Goal: Navigation & Orientation: Find specific page/section

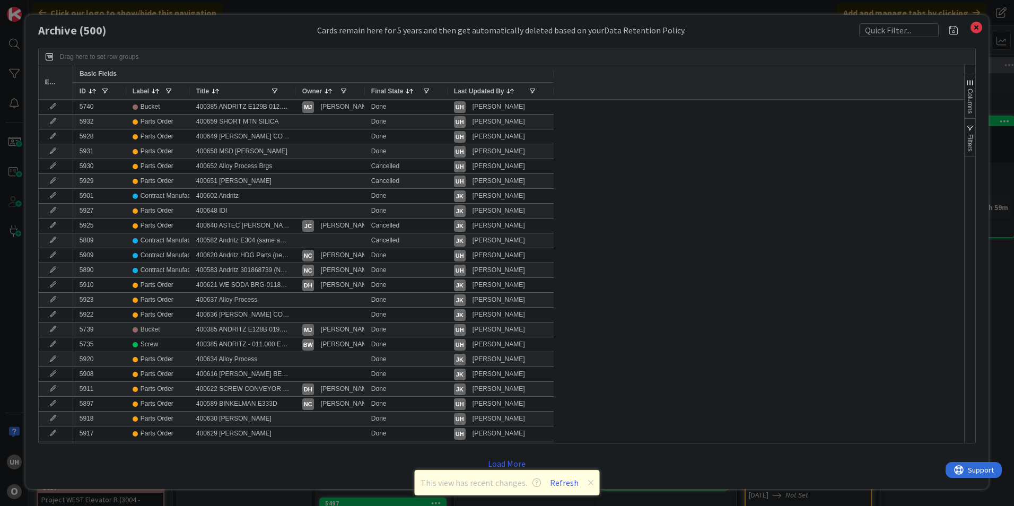
scroll to position [0, 924]
click at [974, 28] on icon at bounding box center [976, 27] width 14 height 15
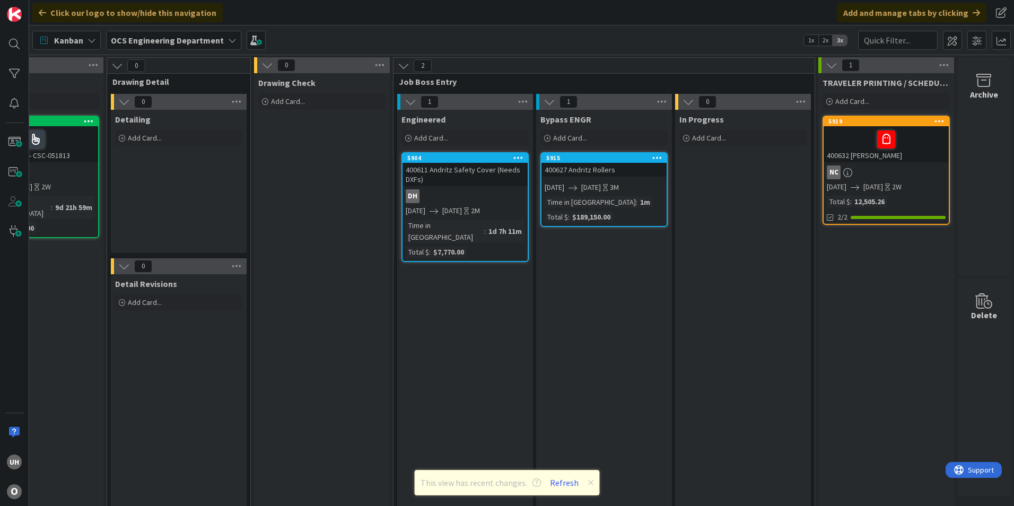
drag, startPoint x: 588, startPoint y: 480, endPoint x: 595, endPoint y: 481, distance: 6.9
click at [588, 480] on icon at bounding box center [591, 482] width 6 height 8
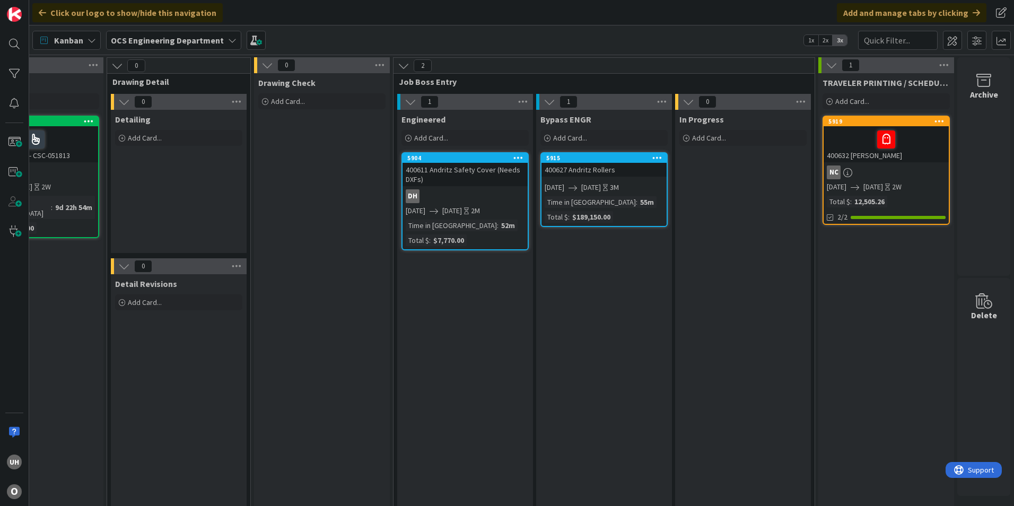
click at [450, 194] on div "DH" at bounding box center [464, 196] width 125 height 14
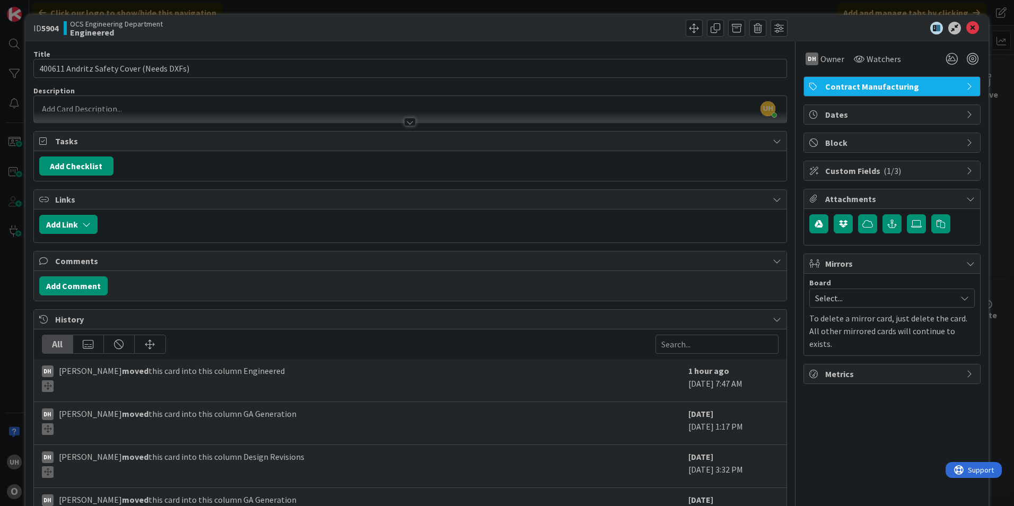
click at [405, 118] on div at bounding box center [410, 122] width 12 height 8
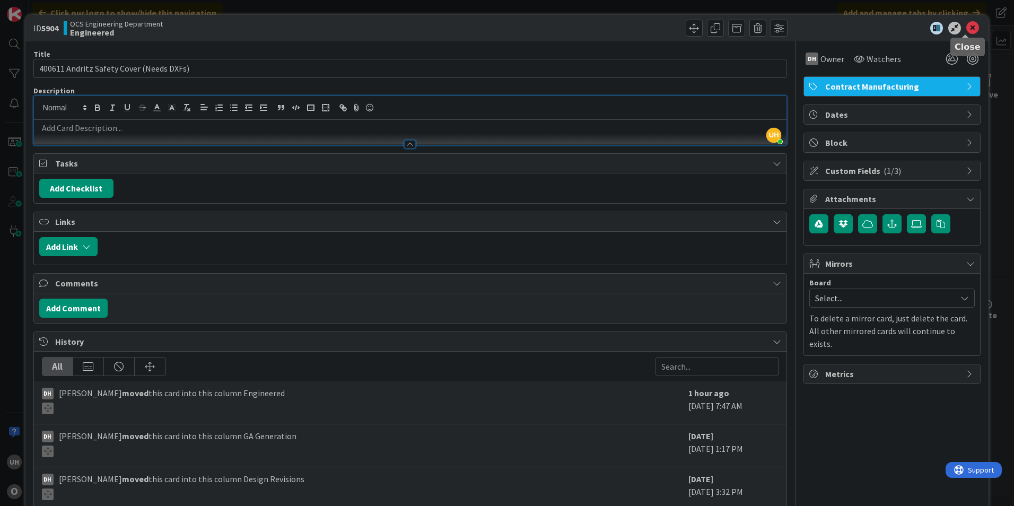
click at [966, 27] on icon at bounding box center [972, 28] width 13 height 13
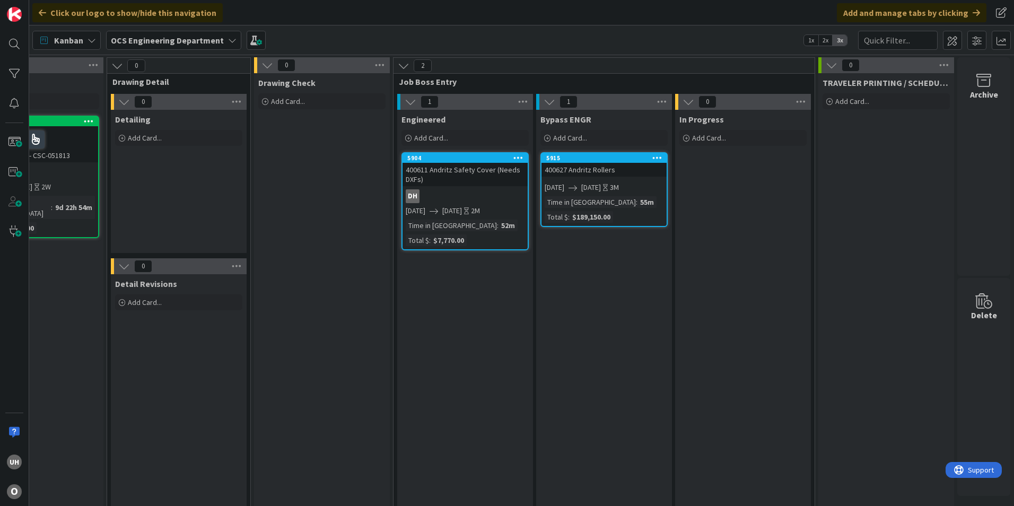
click at [433, 189] on link "5904 400611 Andritz Safety Cover (Needs DXFs) DH 08/18/2025 09/30/2025 2M Time …" at bounding box center [464, 201] width 127 height 98
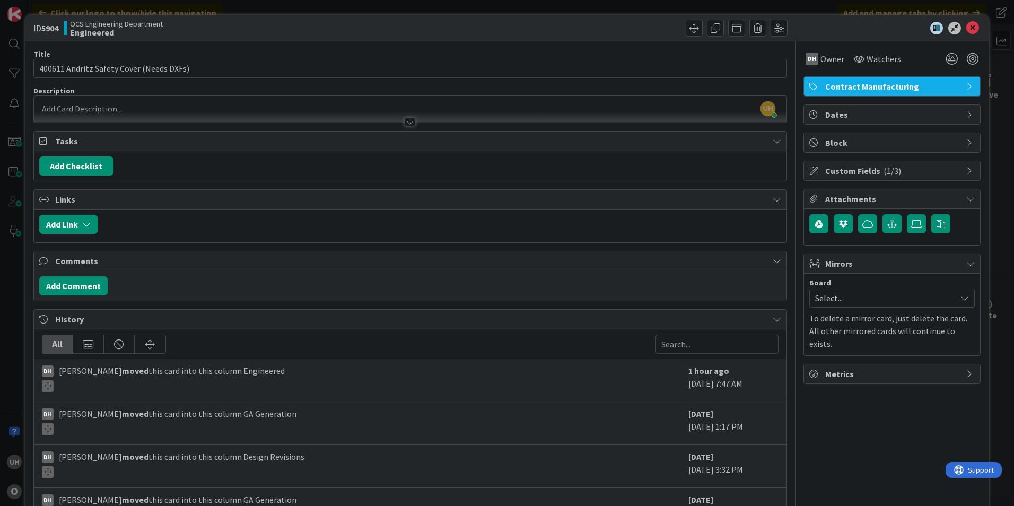
click at [406, 117] on div at bounding box center [410, 116] width 752 height 11
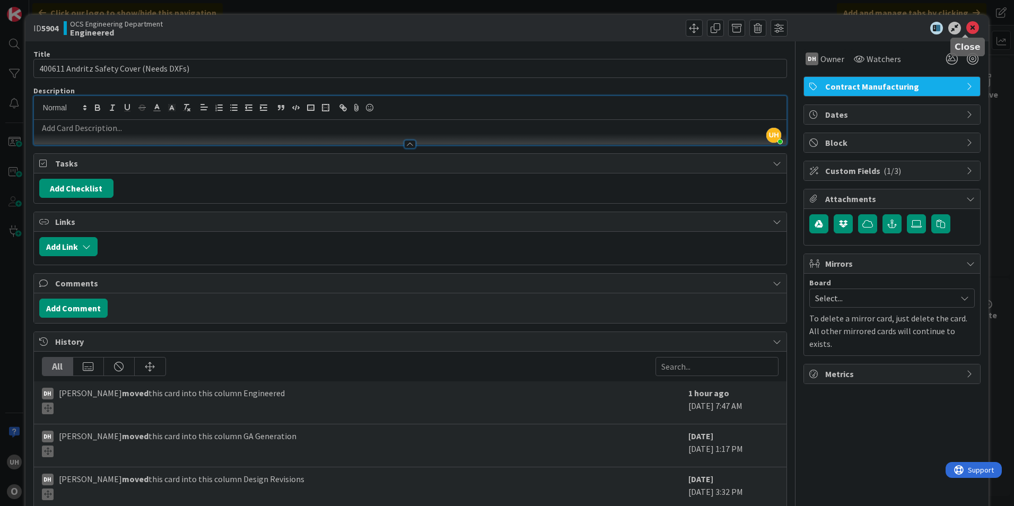
click at [966, 24] on icon at bounding box center [972, 28] width 13 height 13
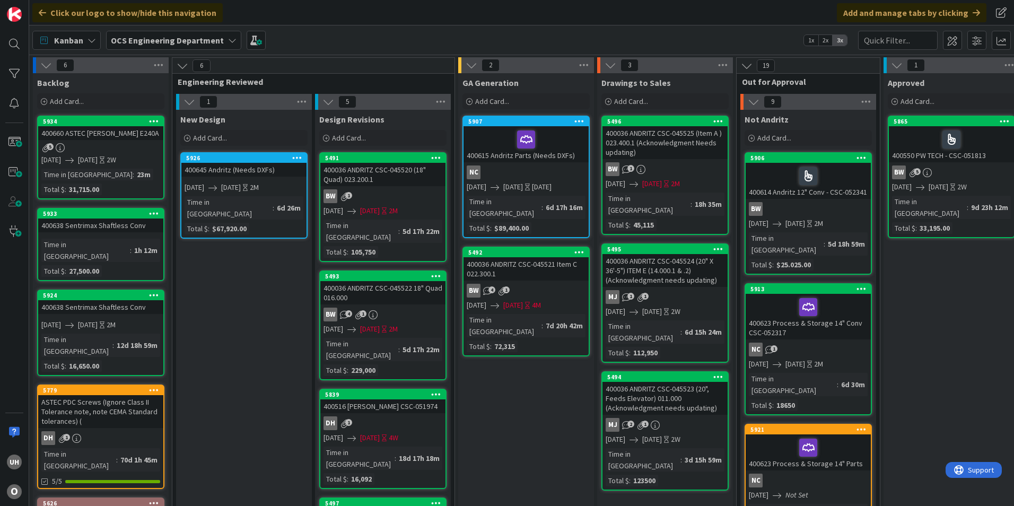
drag, startPoint x: 510, startPoint y: 494, endPoint x: 524, endPoint y: 495, distance: 14.4
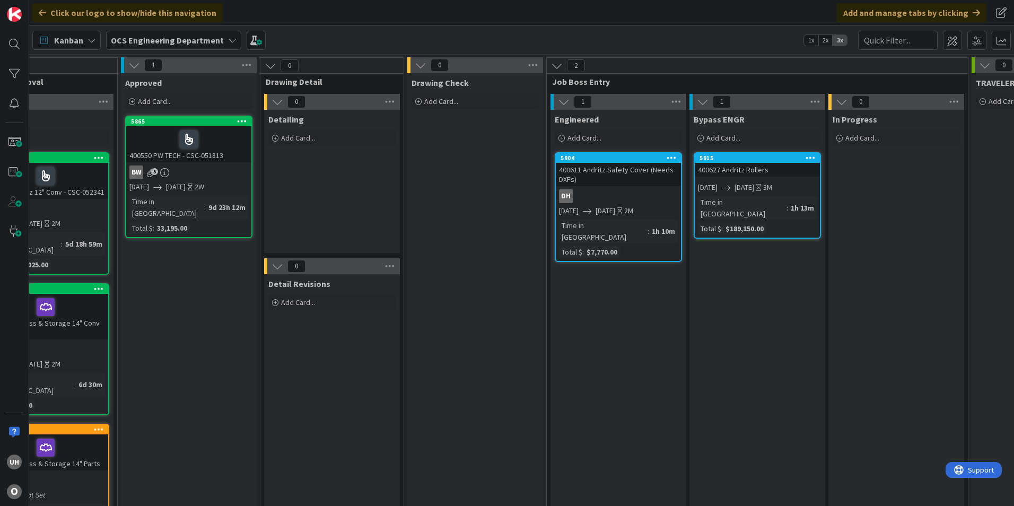
scroll to position [0, 770]
